Goal: Information Seeking & Learning: Find specific fact

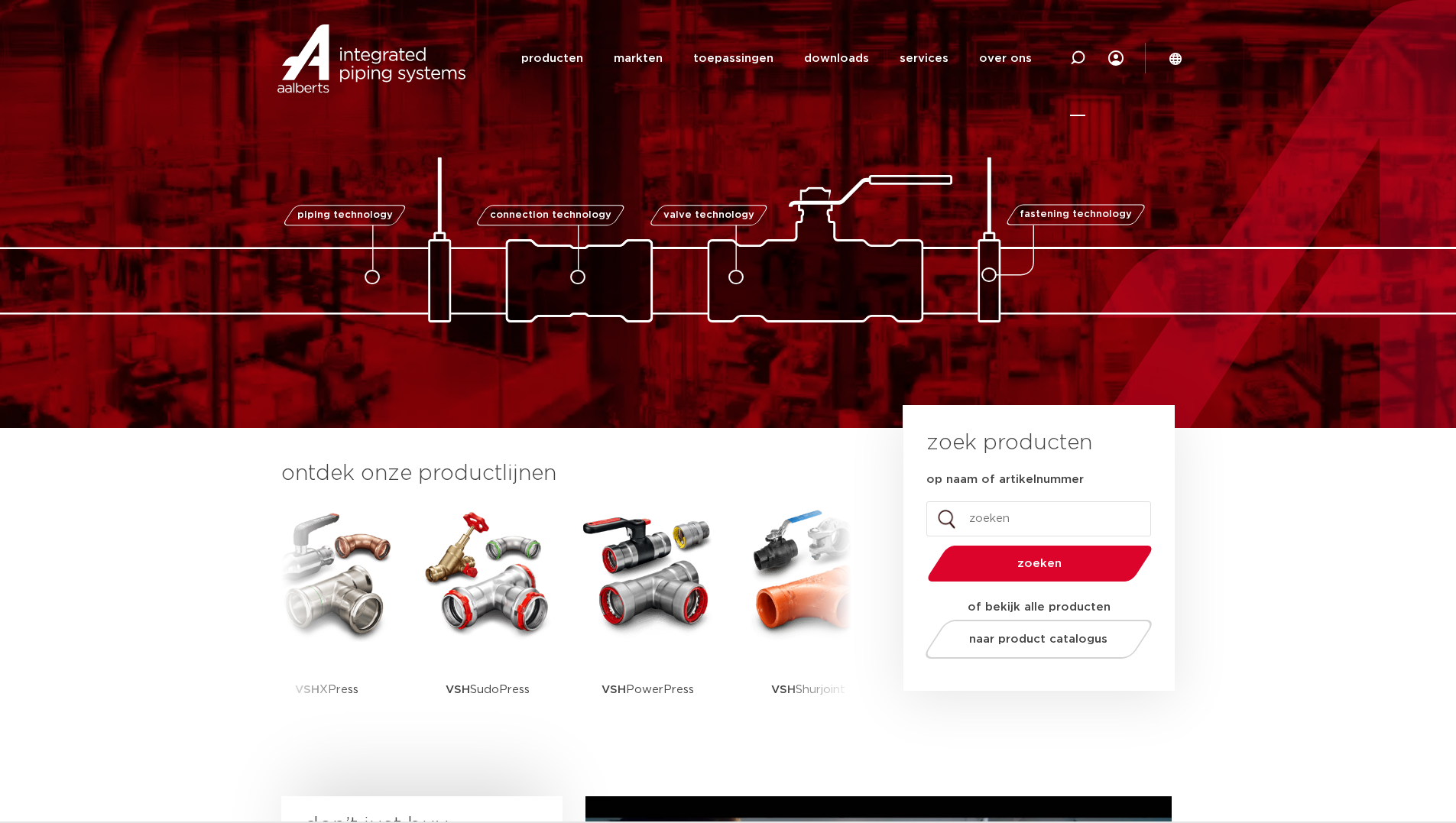
click at [1078, 68] on div at bounding box center [1078, 58] width 16 height 116
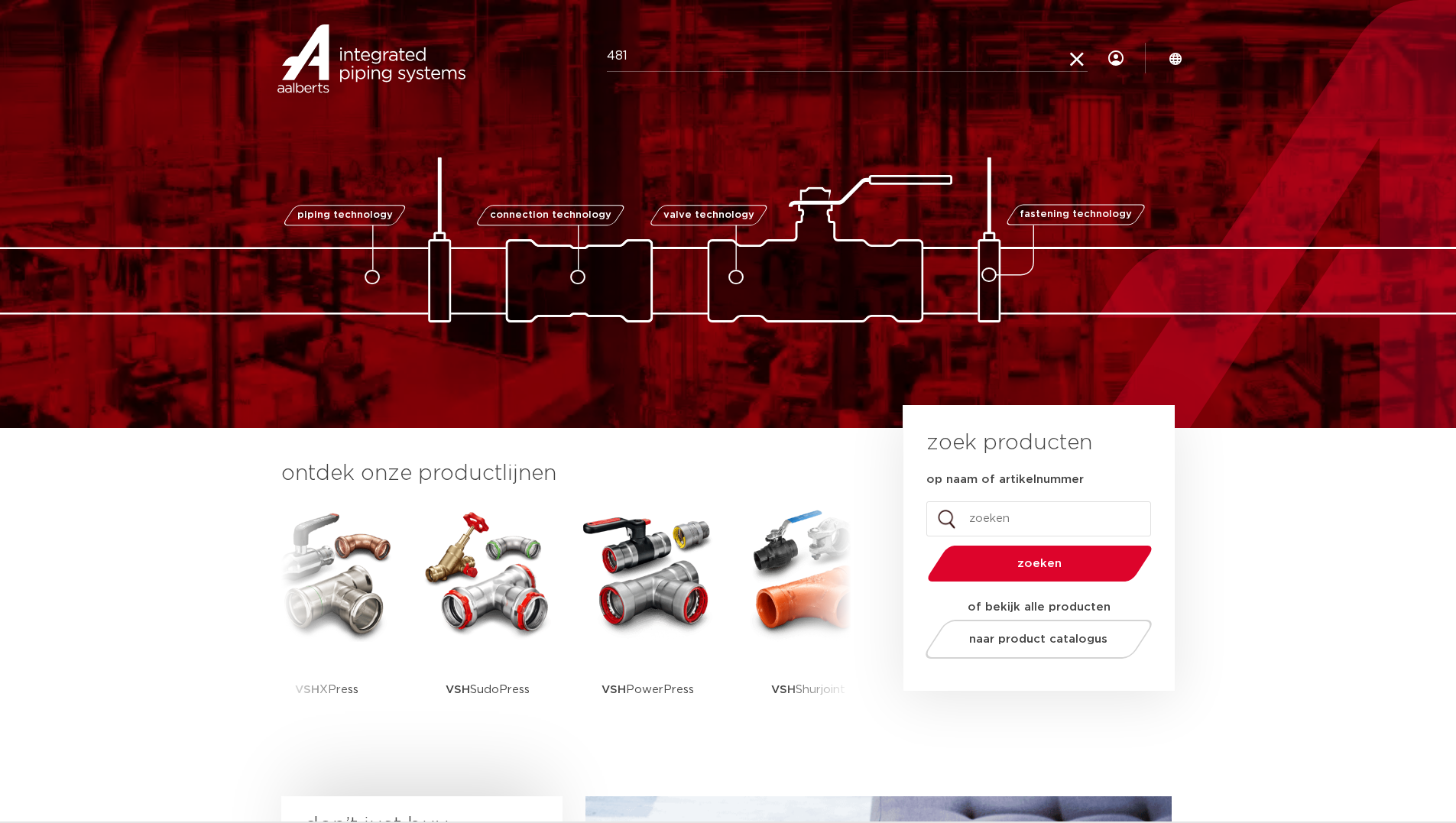
click at [752, 55] on input "481" at bounding box center [847, 56] width 481 height 31
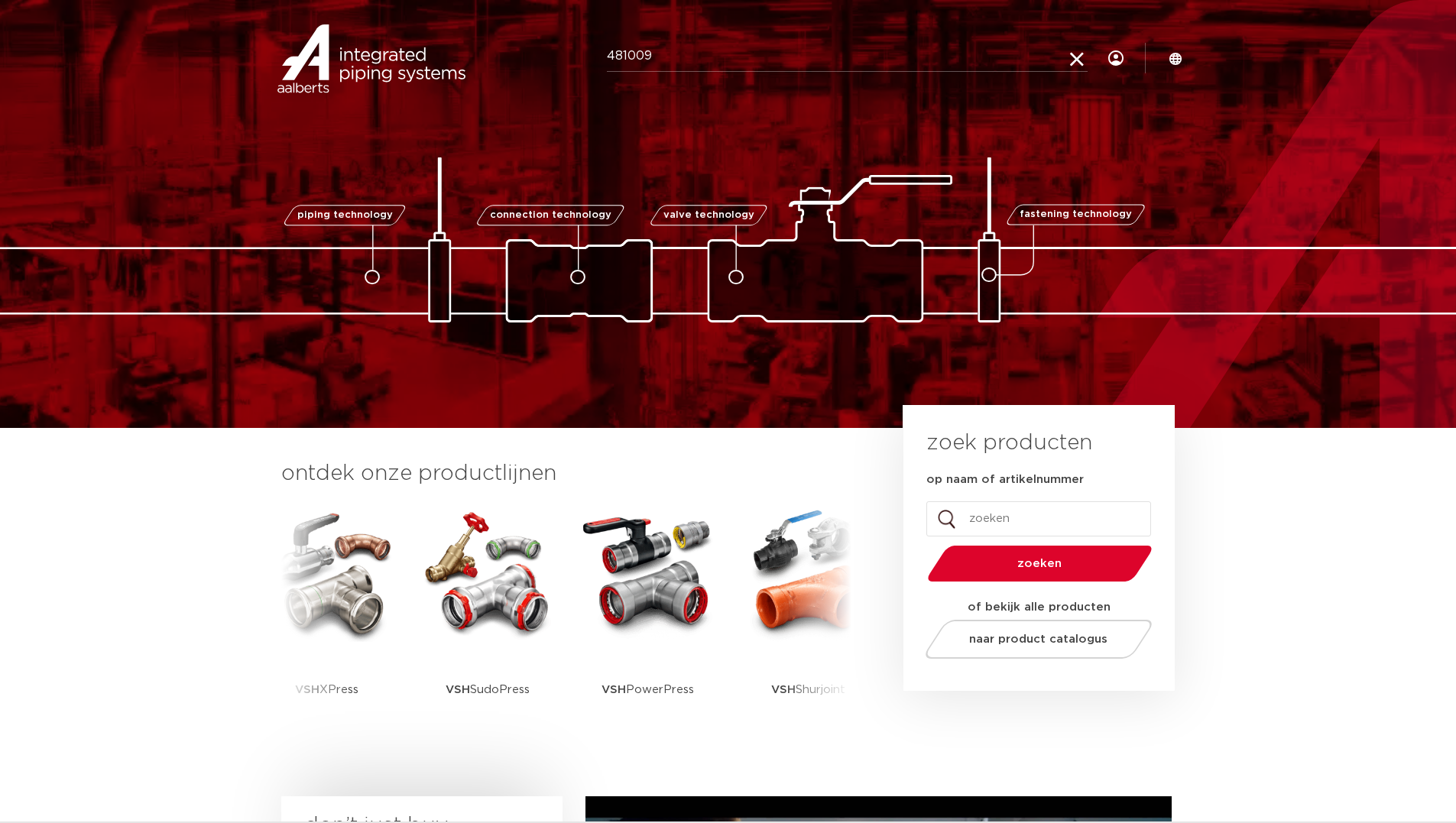
type input "481009"
click button "Zoeken" at bounding box center [0, 0] width 0 height 0
click at [1071, 59] on icon at bounding box center [1078, 58] width 16 height 16
click at [787, 58] on input "481009" at bounding box center [847, 56] width 481 height 31
type input "4810091"
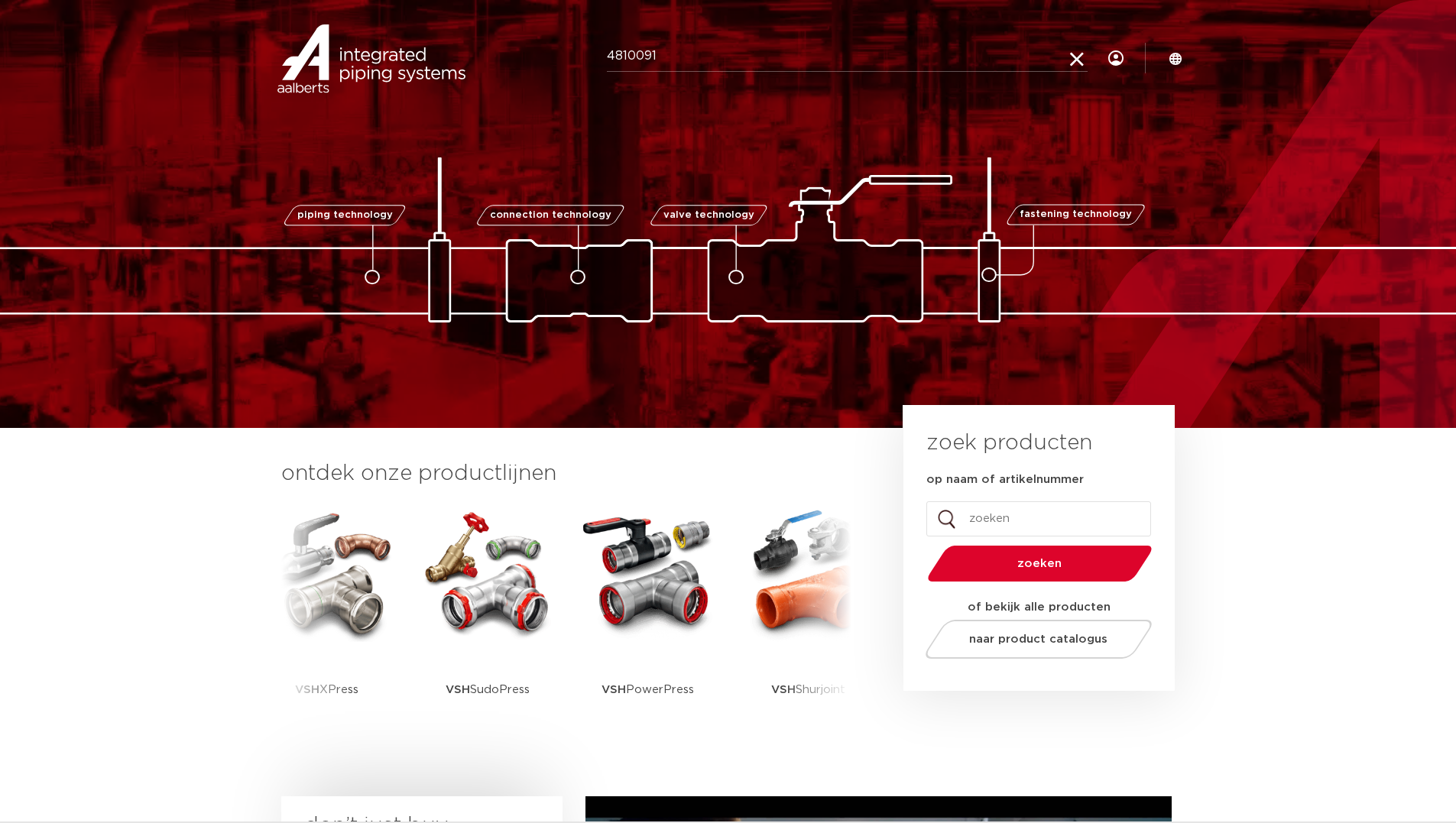
click button "Zoeken" at bounding box center [0, 0] width 0 height 0
